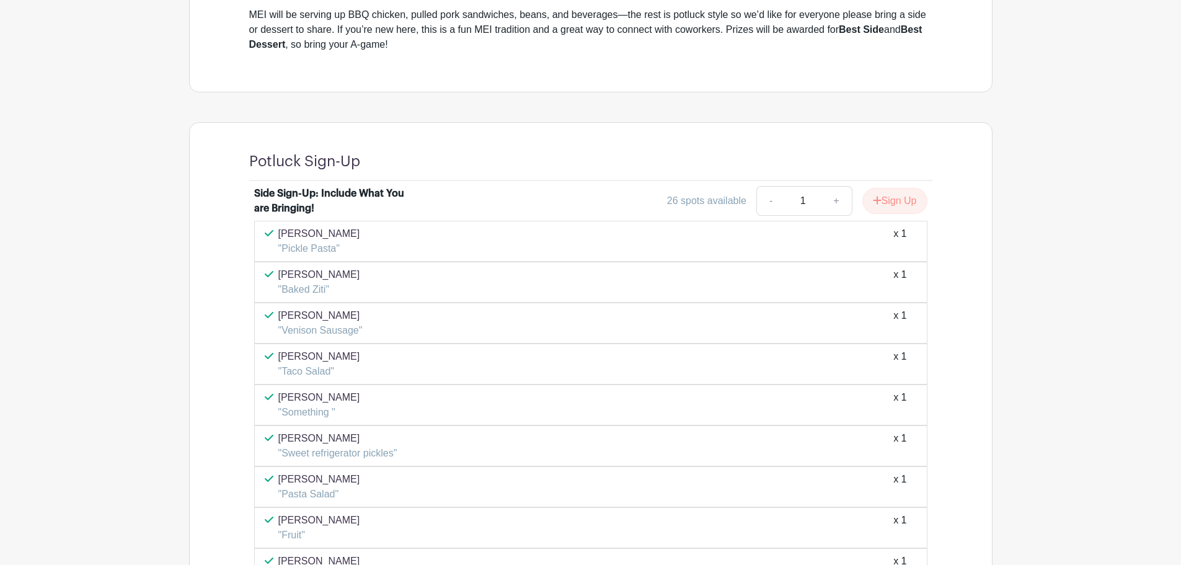
scroll to position [496, 0]
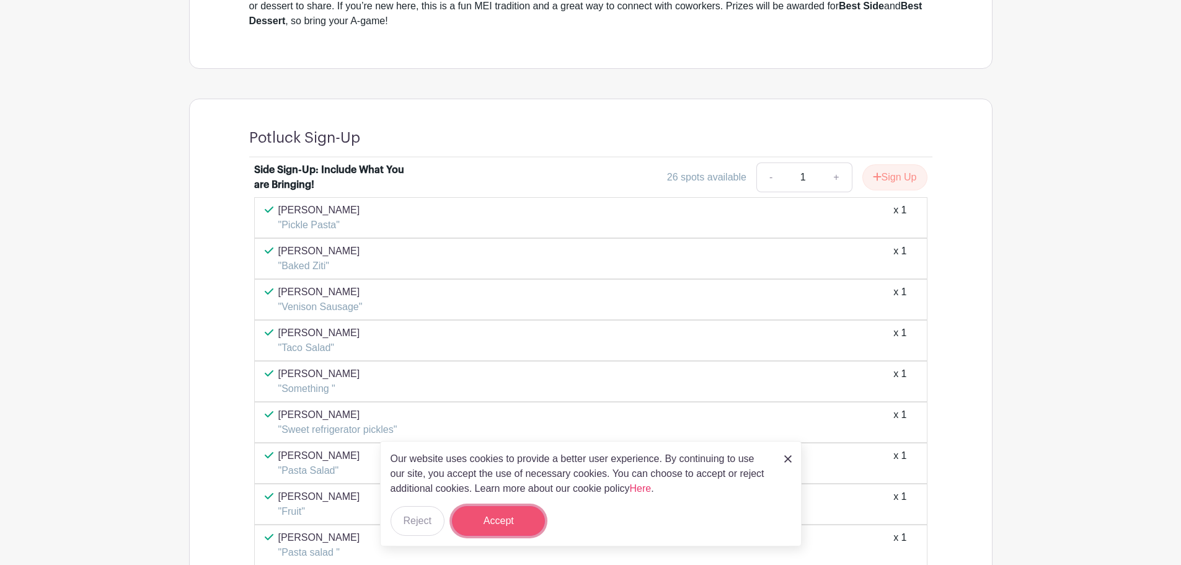
click at [520, 513] on button "Accept" at bounding box center [498, 521] width 93 height 30
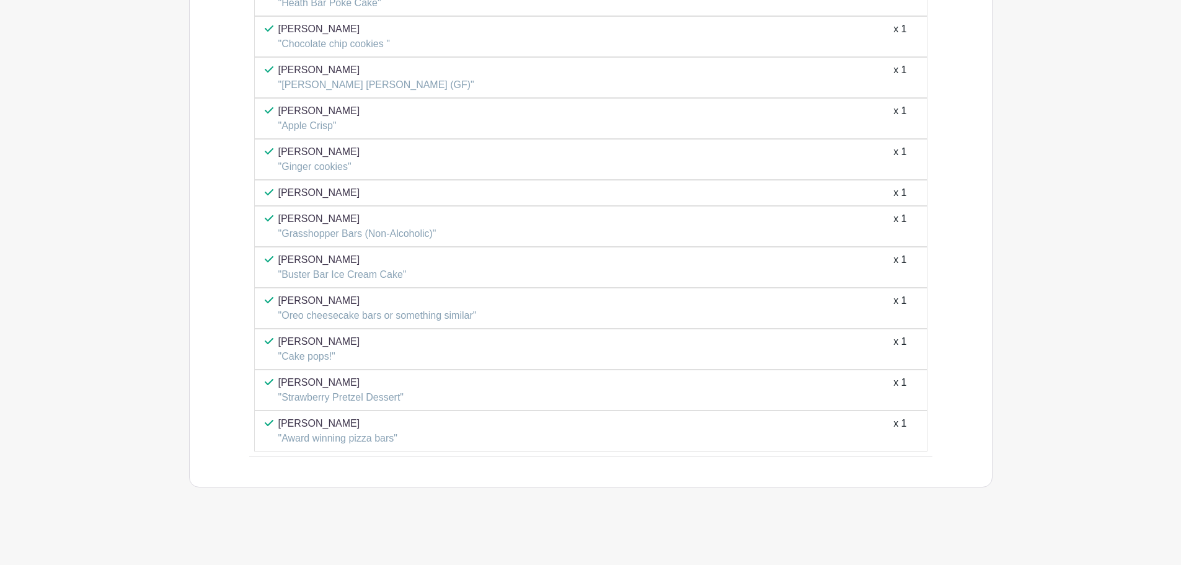
scroll to position [1620, 0]
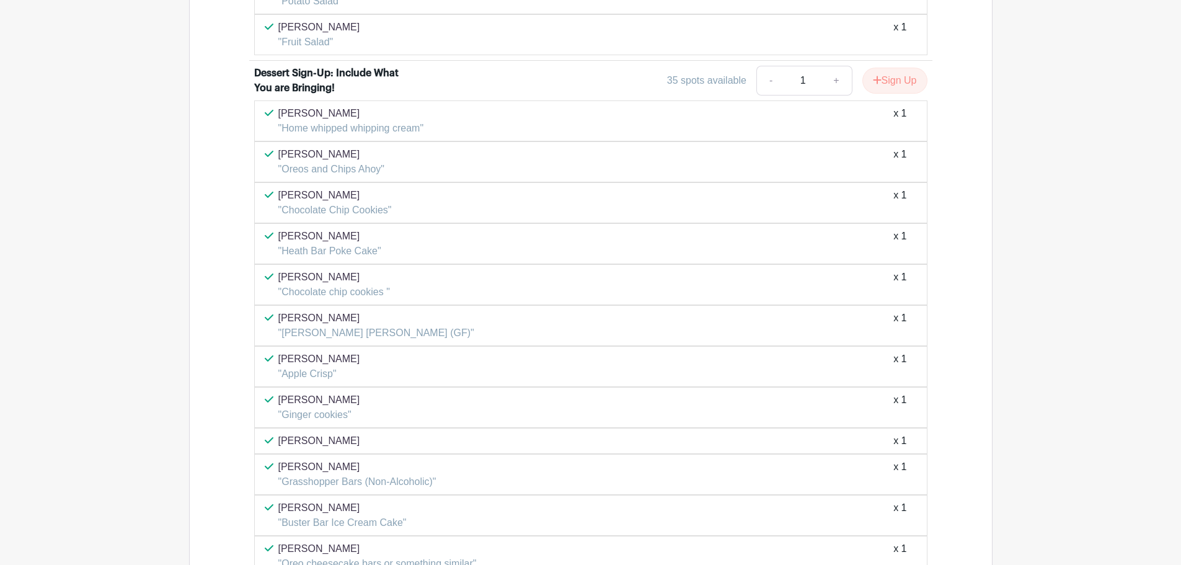
click at [304, 327] on p ""Piña Colada Lasagna (GF)"" at bounding box center [376, 332] width 196 height 15
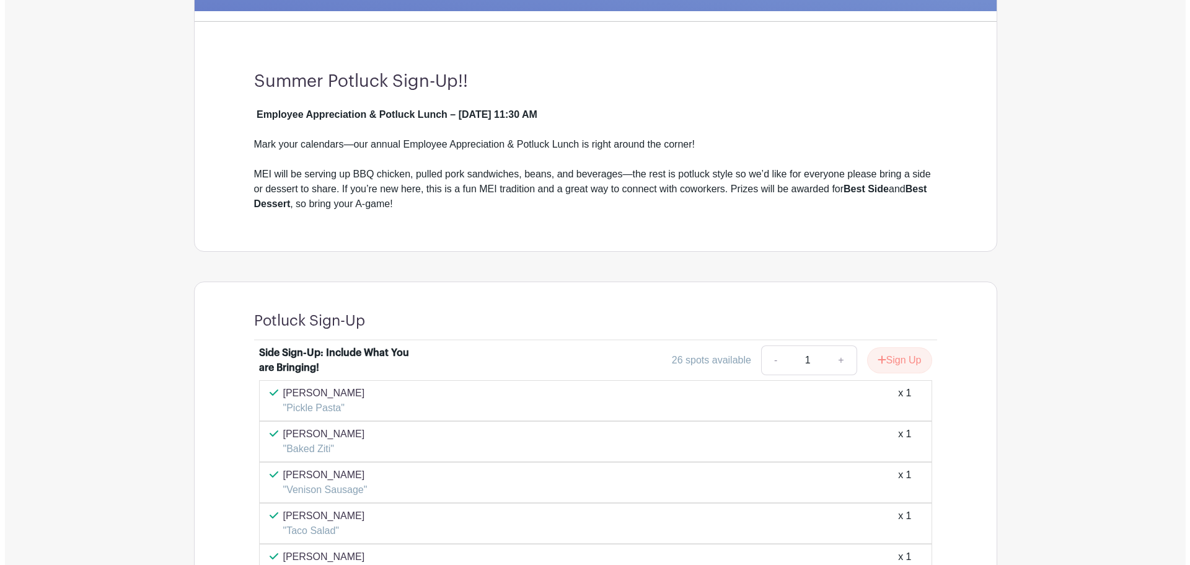
scroll to position [0, 0]
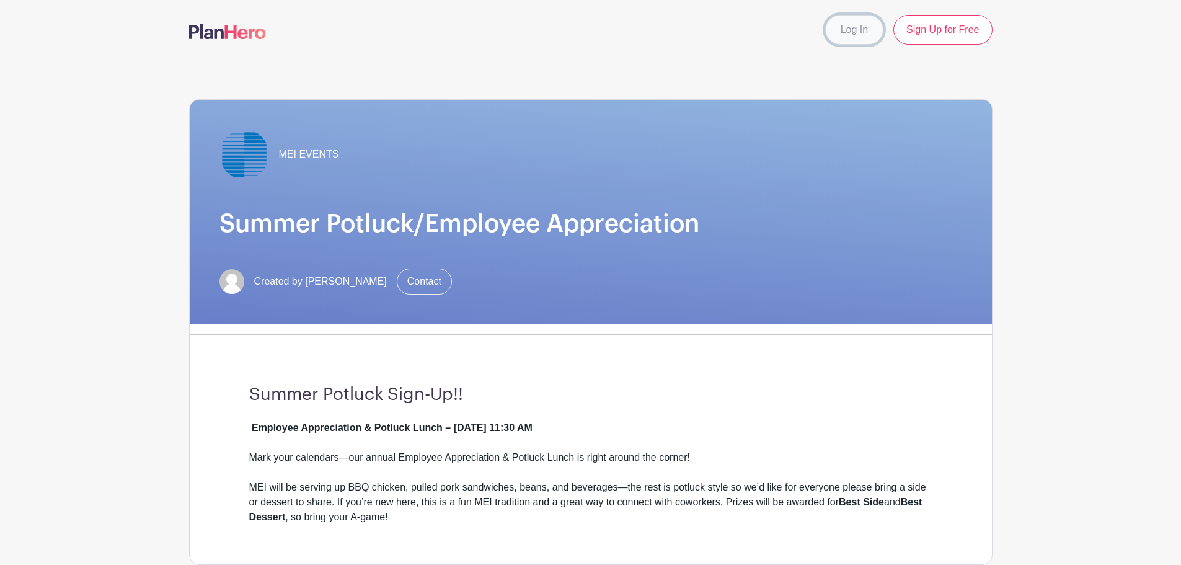
click at [852, 27] on link "Log In" at bounding box center [854, 30] width 58 height 30
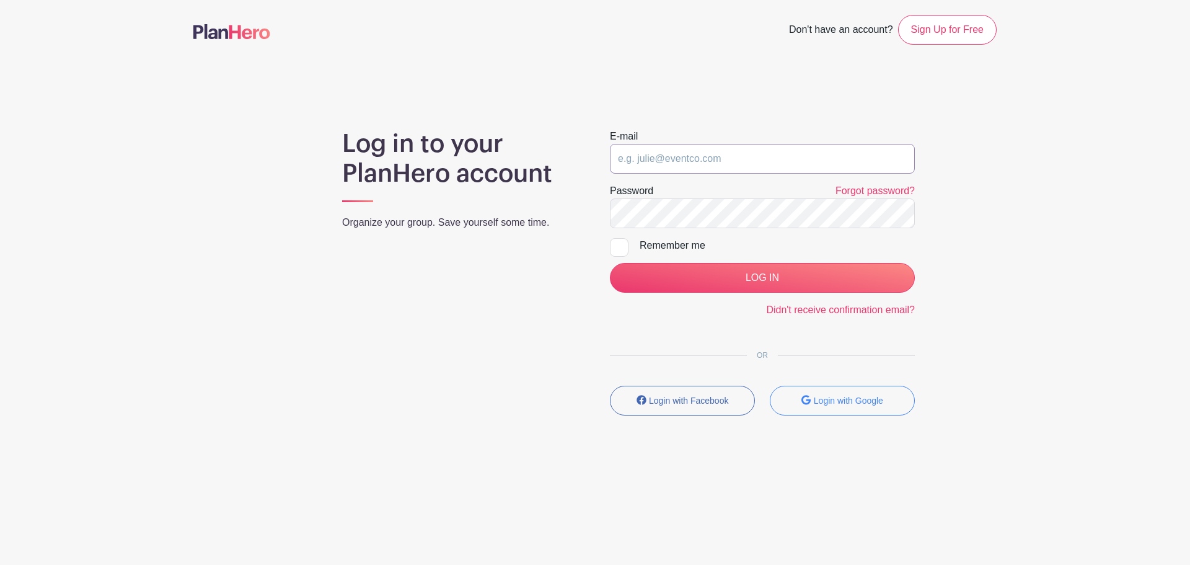
type input "[PERSON_NAME][EMAIL_ADDRESS][PERSON_NAME][DOMAIN_NAME]"
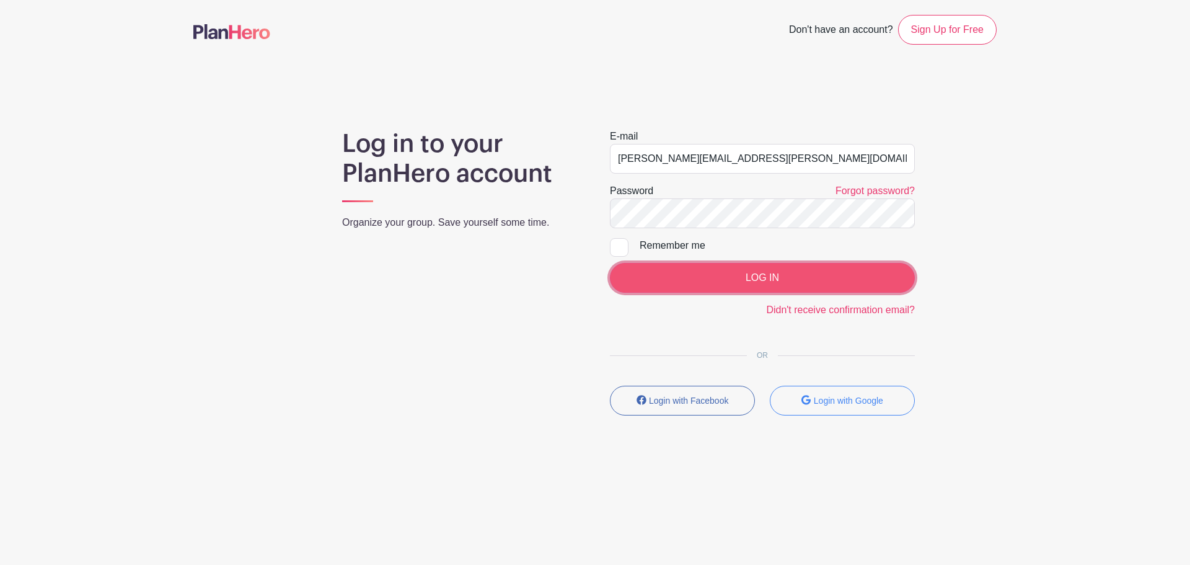
click at [758, 278] on input "LOG IN" at bounding box center [762, 278] width 305 height 30
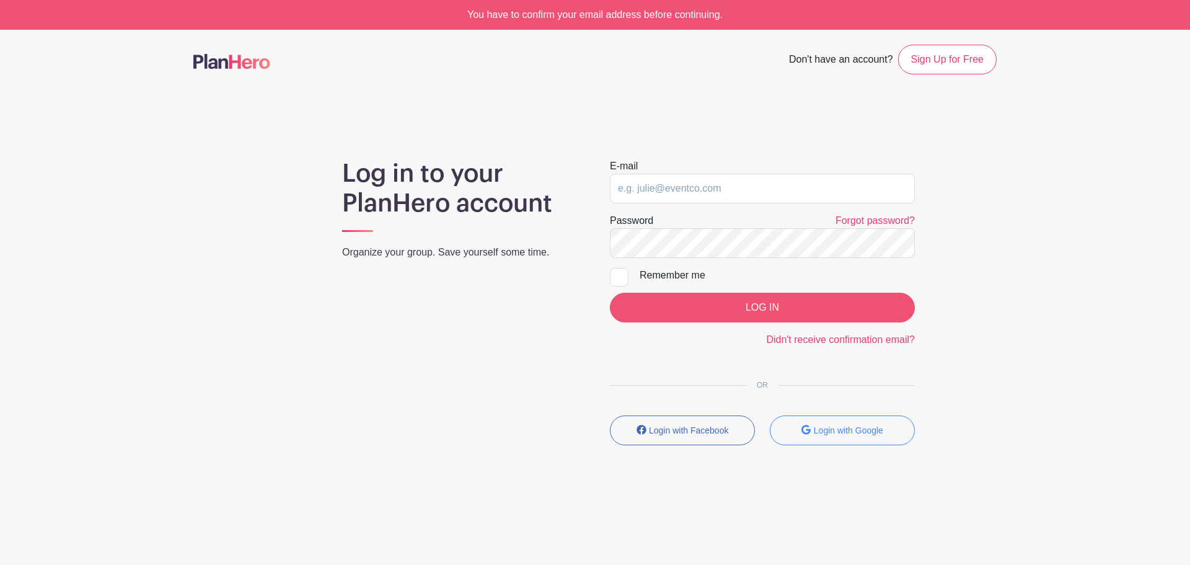
type input "[PERSON_NAME][EMAIL_ADDRESS][PERSON_NAME][DOMAIN_NAME]"
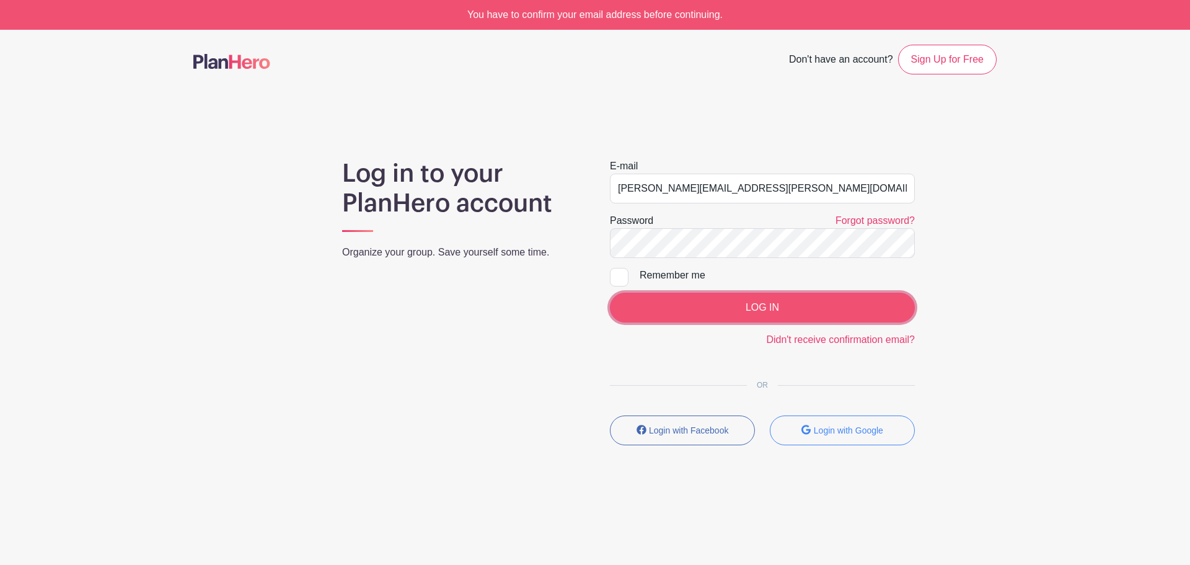
click at [748, 302] on input "LOG IN" at bounding box center [762, 308] width 305 height 30
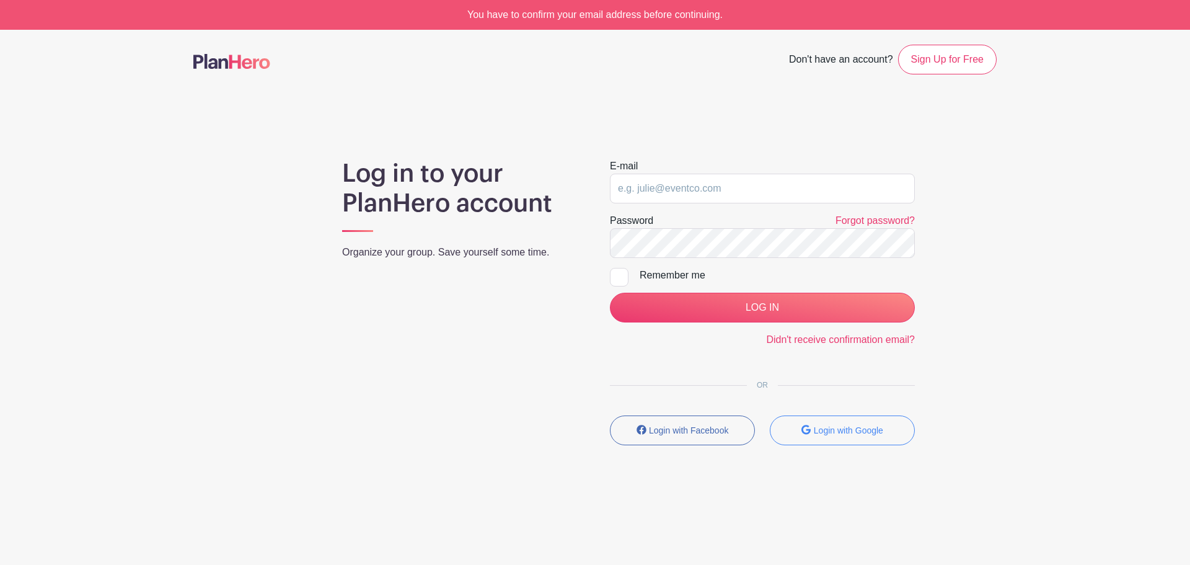
type input "[PERSON_NAME][EMAIL_ADDRESS][PERSON_NAME][DOMAIN_NAME]"
drag, startPoint x: 619, startPoint y: 277, endPoint x: 663, endPoint y: 281, distance: 44.2
click at [619, 277] on div at bounding box center [619, 277] width 19 height 19
click at [618, 276] on input "Remember me" at bounding box center [614, 272] width 8 height 8
checkbox input "true"
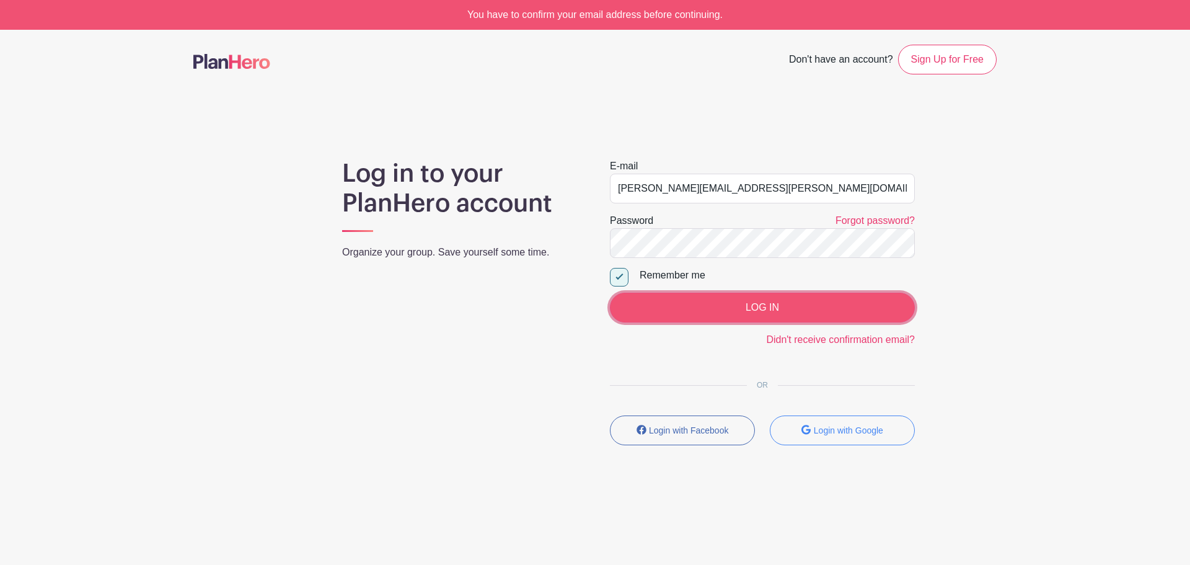
click at [722, 306] on input "LOG IN" at bounding box center [762, 308] width 305 height 30
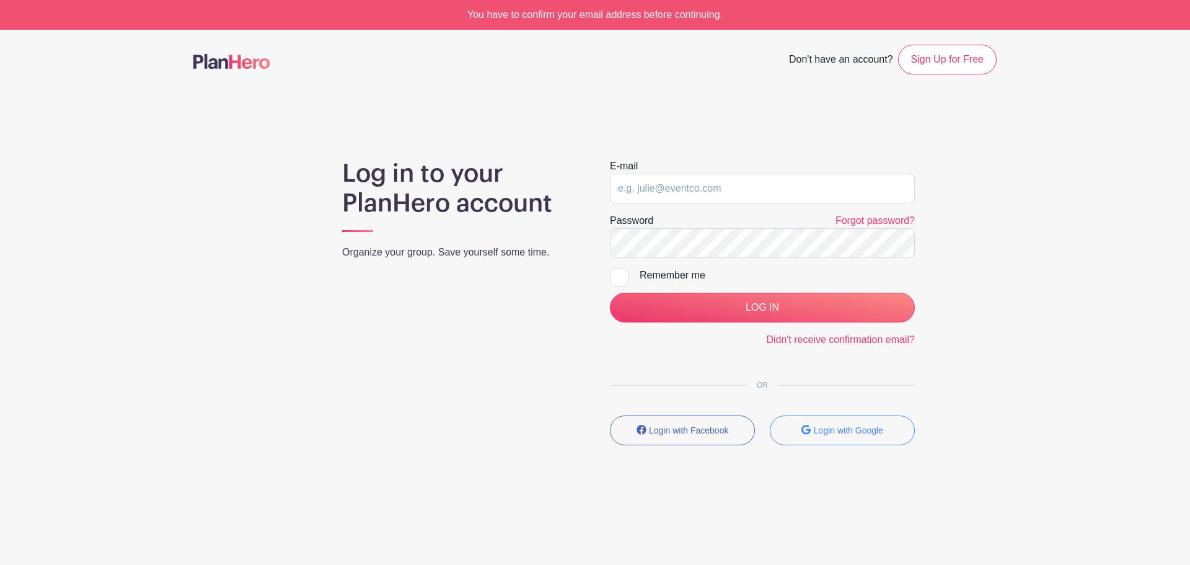
type input "[PERSON_NAME][EMAIL_ADDRESS][PERSON_NAME][DOMAIN_NAME]"
click at [751, 186] on input "[PERSON_NAME][EMAIL_ADDRESS][PERSON_NAME][DOMAIN_NAME]" at bounding box center [762, 189] width 305 height 30
click at [614, 272] on input "Remember me" at bounding box center [614, 272] width 8 height 8
checkbox input "true"
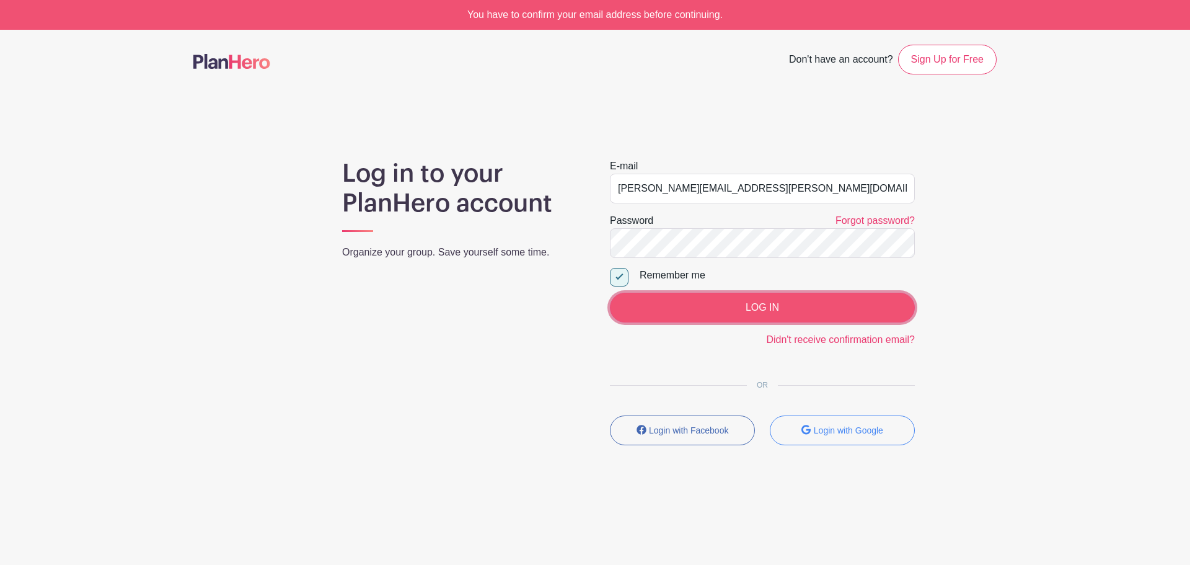
click at [770, 302] on input "LOG IN" at bounding box center [762, 308] width 305 height 30
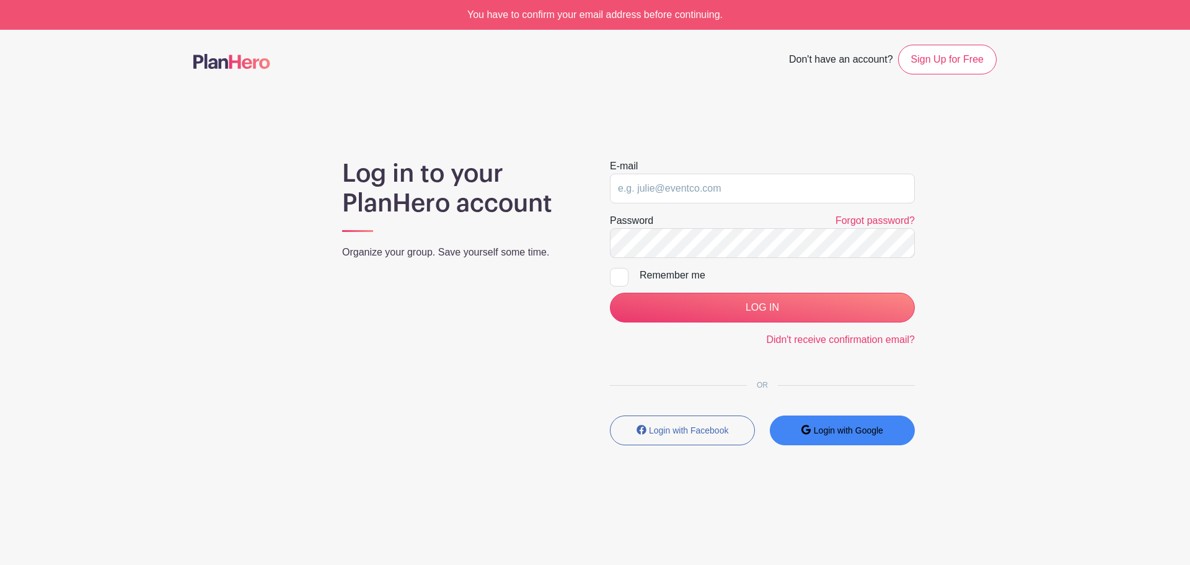
type input "[PERSON_NAME][EMAIL_ADDRESS][PERSON_NAME][DOMAIN_NAME]"
click at [843, 437] on button "Login with Google" at bounding box center [842, 430] width 145 height 30
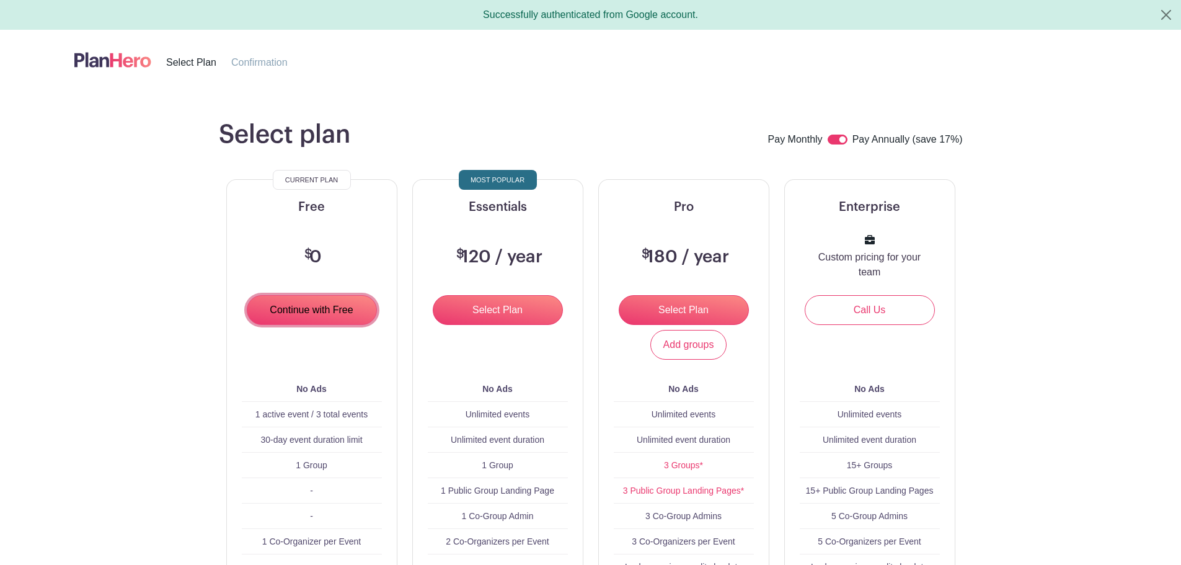
click at [314, 303] on input "Continue with Free" at bounding box center [312, 310] width 130 height 30
